Goal: Task Accomplishment & Management: Use online tool/utility

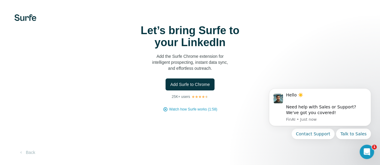
scroll to position [38, 0]
click at [170, 82] on span "Add Surfe to Chrome" at bounding box center [190, 85] width 40 height 6
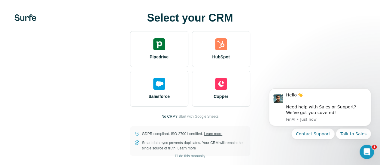
drag, startPoint x: 119, startPoint y: 118, endPoint x: 136, endPoint y: 121, distance: 17.1
click at [178, 118] on span "Start with Google Sheets" at bounding box center [198, 116] width 40 height 5
